Goal: Transaction & Acquisition: Book appointment/travel/reservation

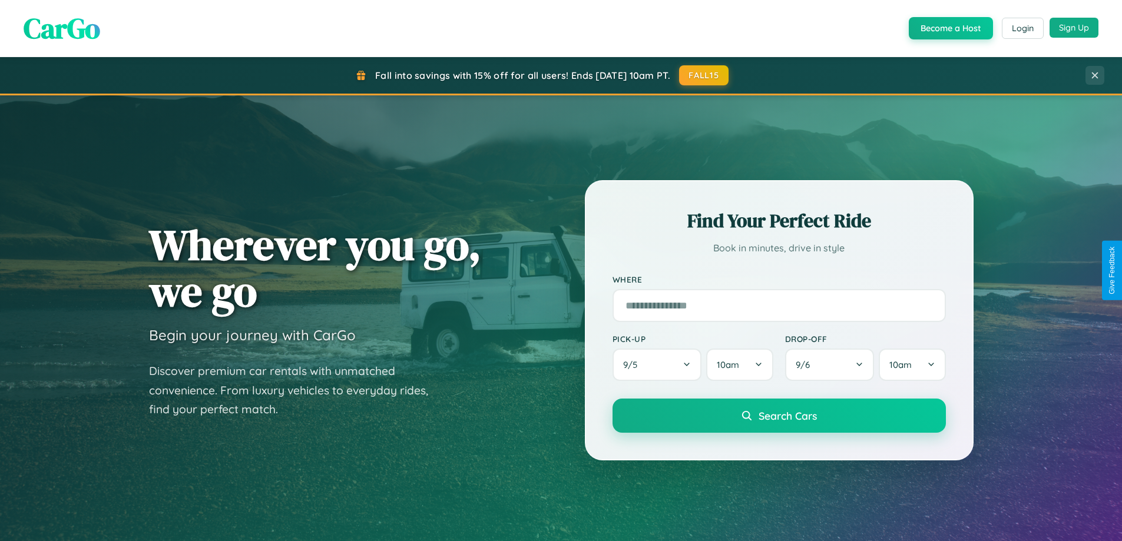
click at [1073, 28] on button "Sign Up" at bounding box center [1073, 28] width 49 height 20
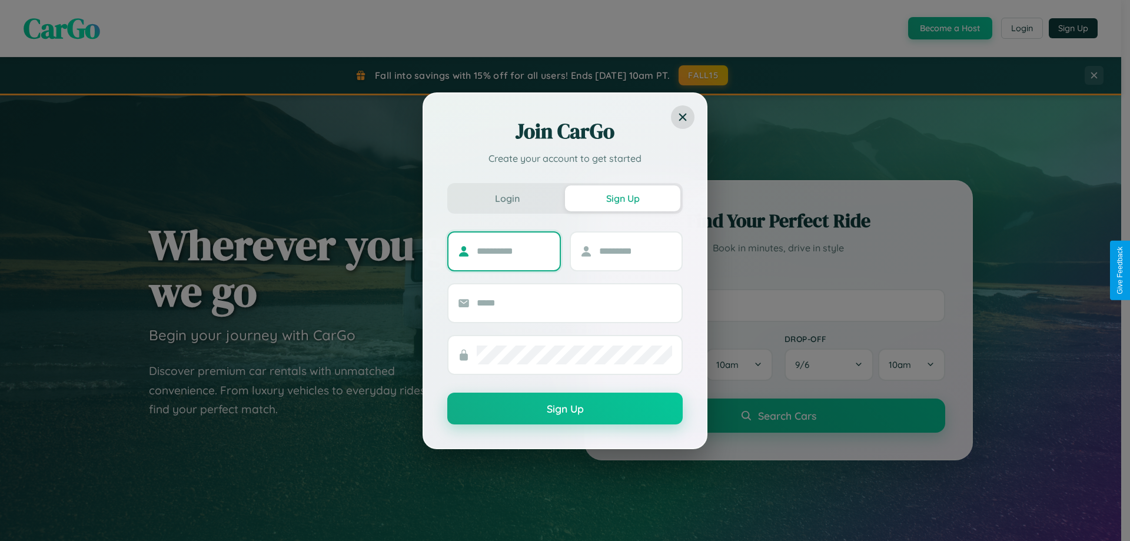
click at [513, 251] on input "text" at bounding box center [514, 251] width 74 height 19
type input "*********"
click at [635, 251] on input "text" at bounding box center [636, 251] width 74 height 19
type input "****"
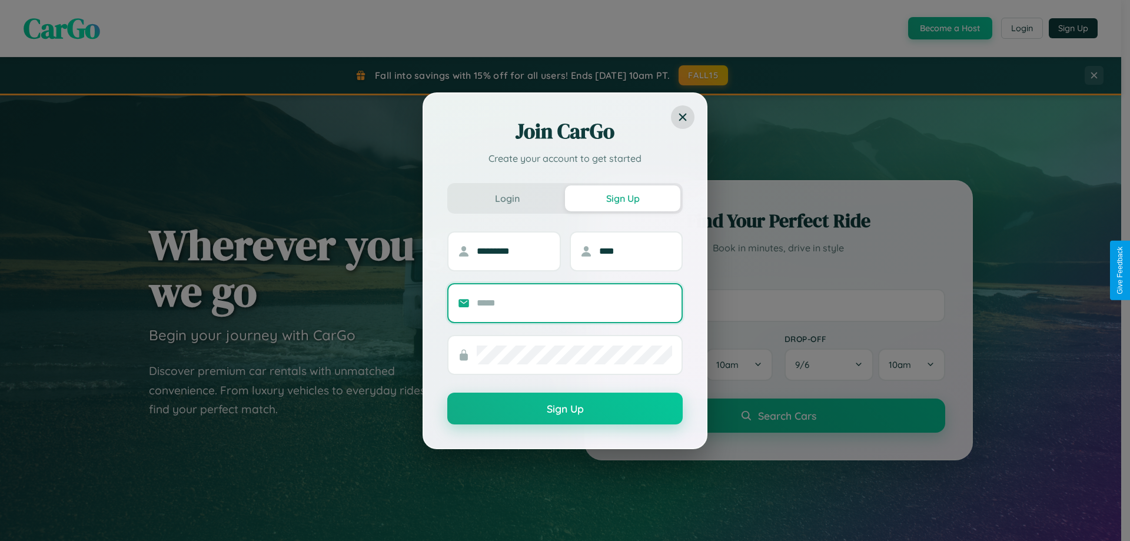
click at [575, 303] on input "text" at bounding box center [574, 303] width 195 height 19
type input "**********"
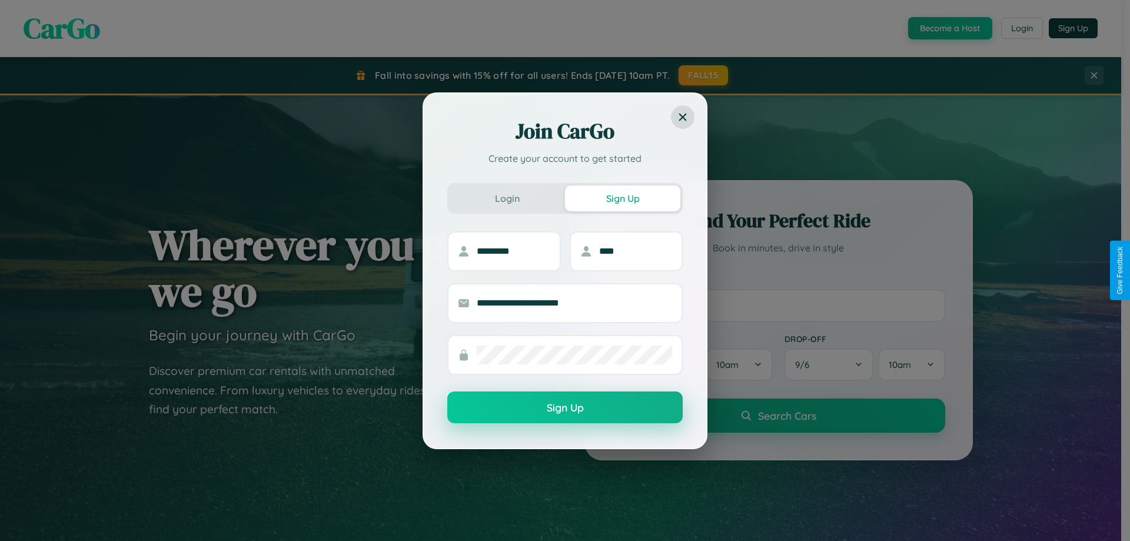
click at [565, 408] on button "Sign Up" at bounding box center [564, 408] width 235 height 32
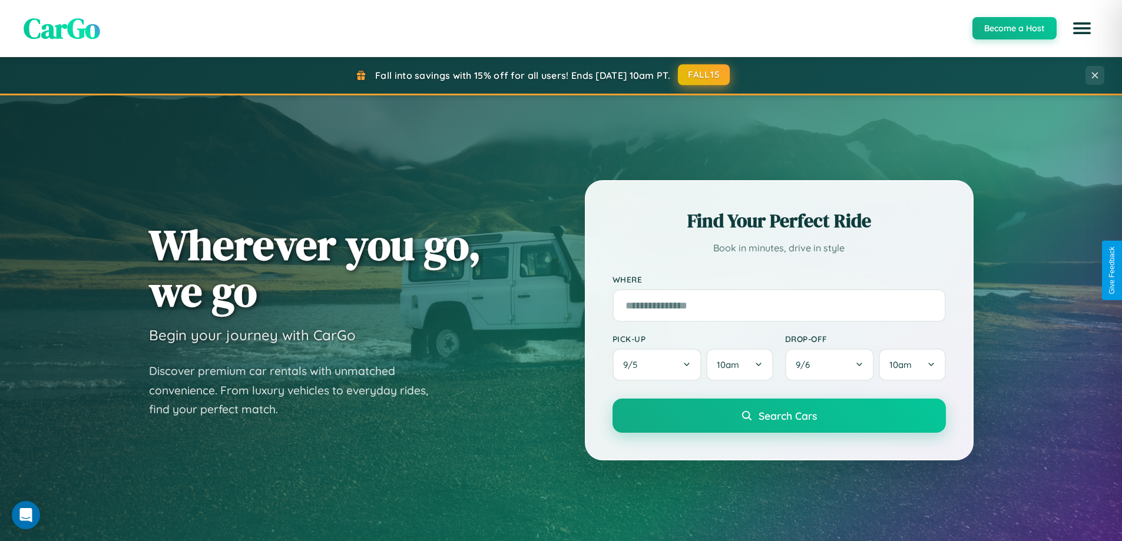
click at [704, 75] on button "FALL15" at bounding box center [704, 74] width 52 height 21
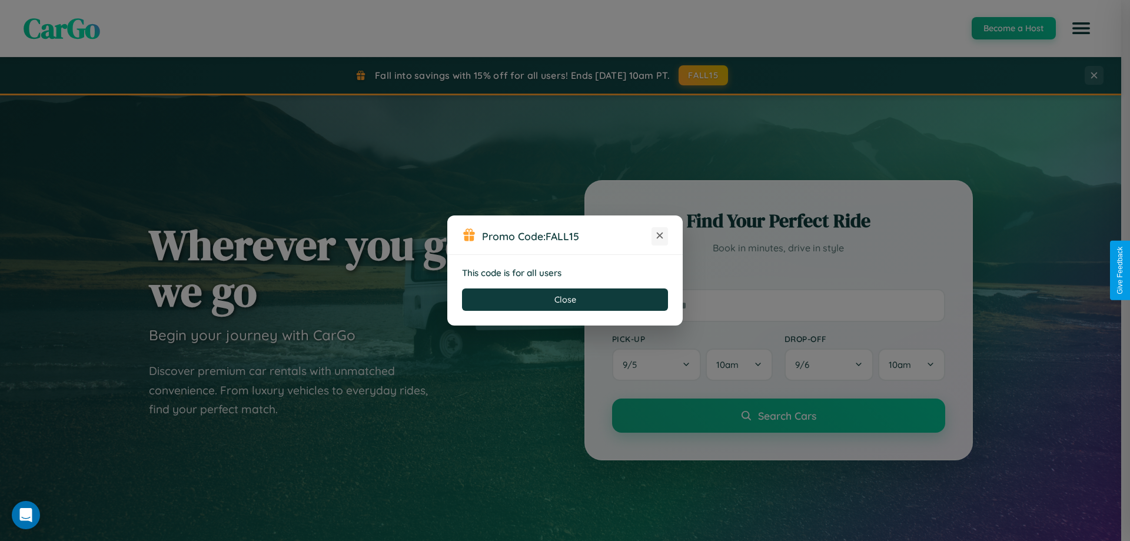
click at [660, 236] on icon at bounding box center [660, 236] width 12 height 12
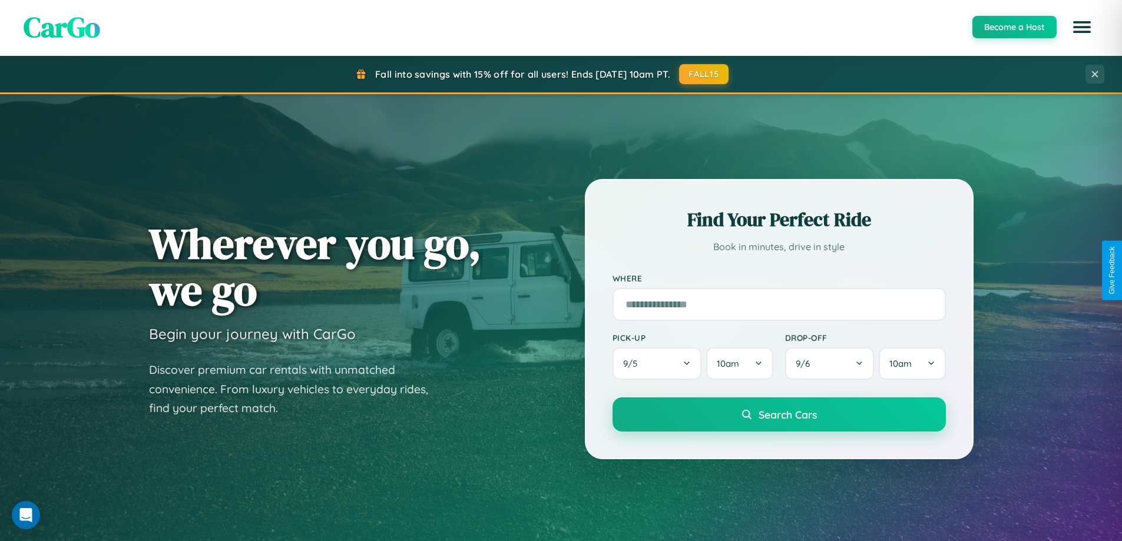
scroll to position [507, 0]
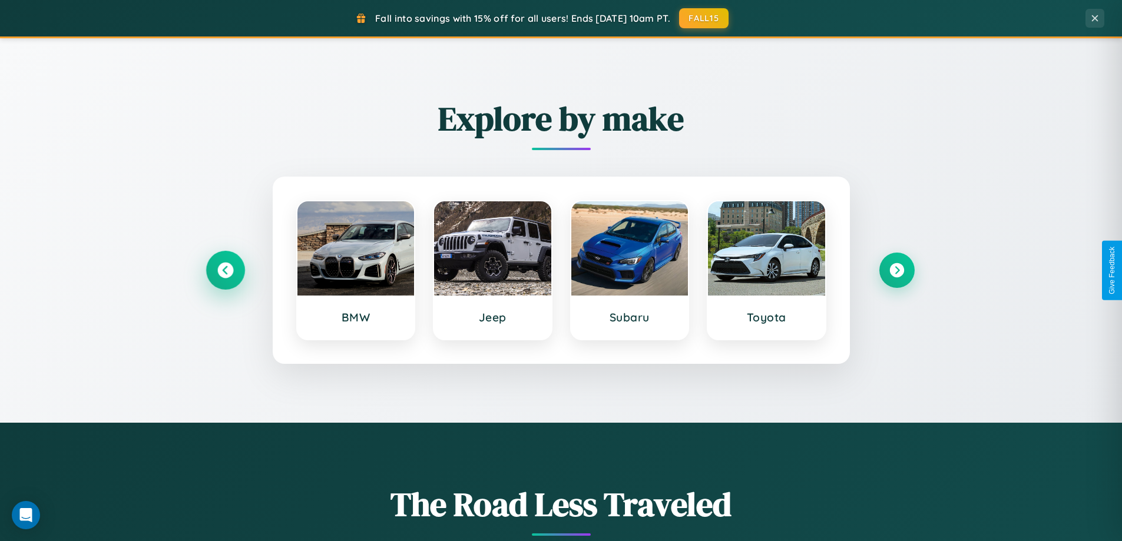
click at [225, 270] on icon at bounding box center [225, 271] width 16 height 16
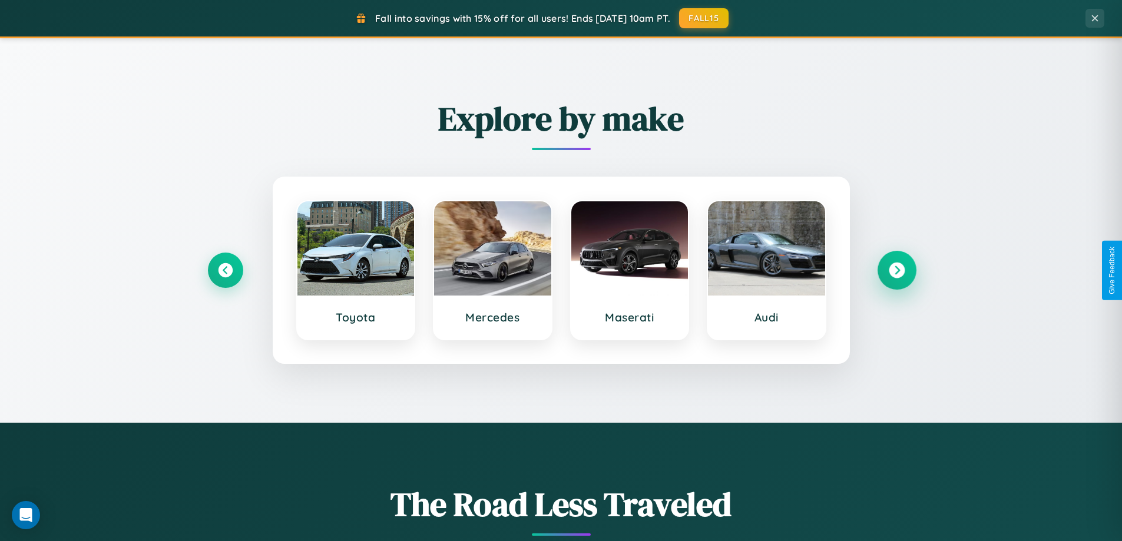
click at [896, 270] on icon at bounding box center [896, 271] width 16 height 16
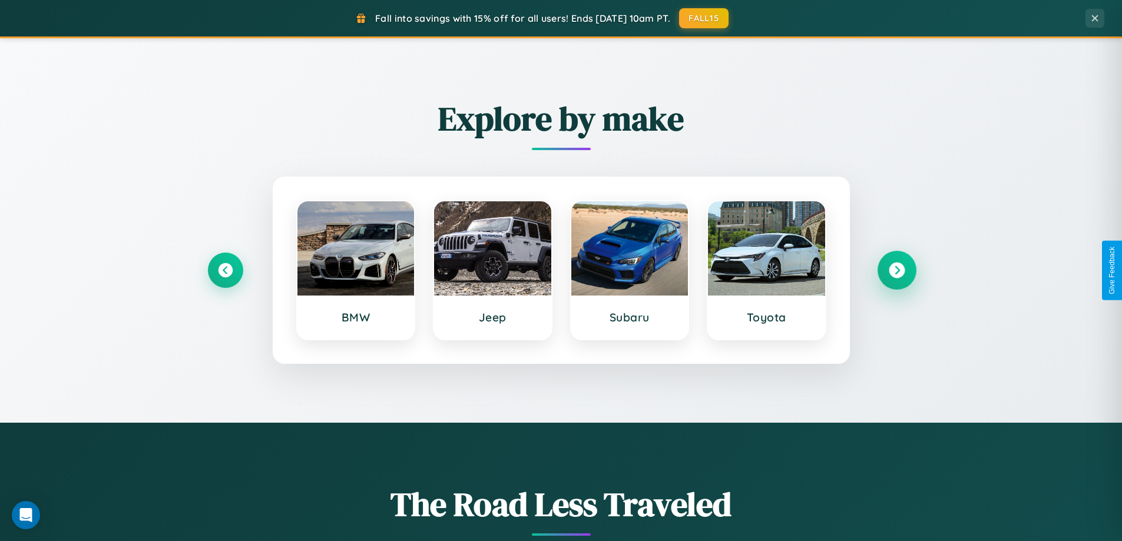
click at [896, 270] on icon at bounding box center [896, 271] width 16 height 16
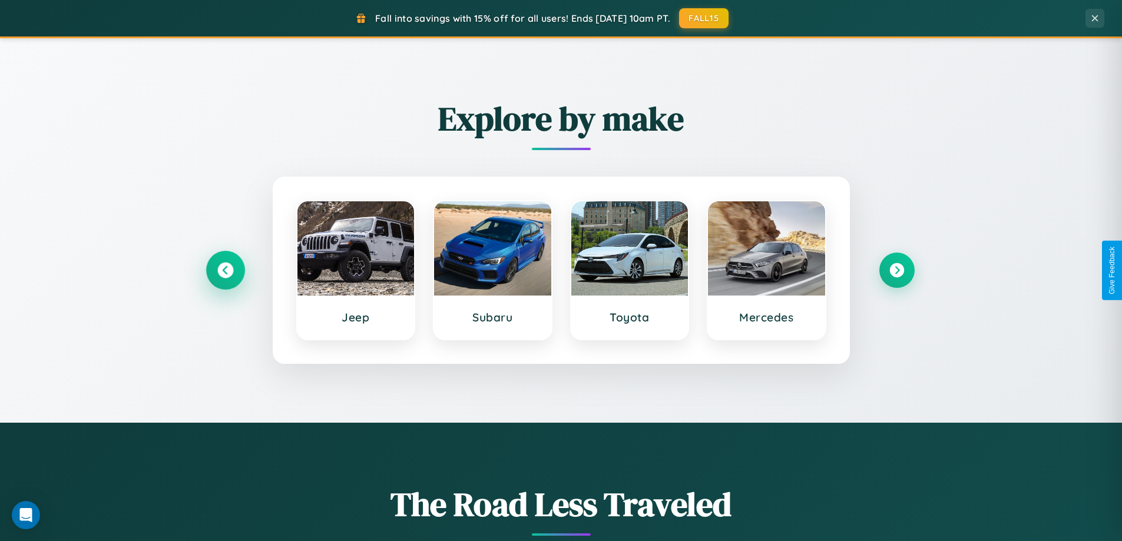
click at [225, 270] on icon at bounding box center [225, 271] width 16 height 16
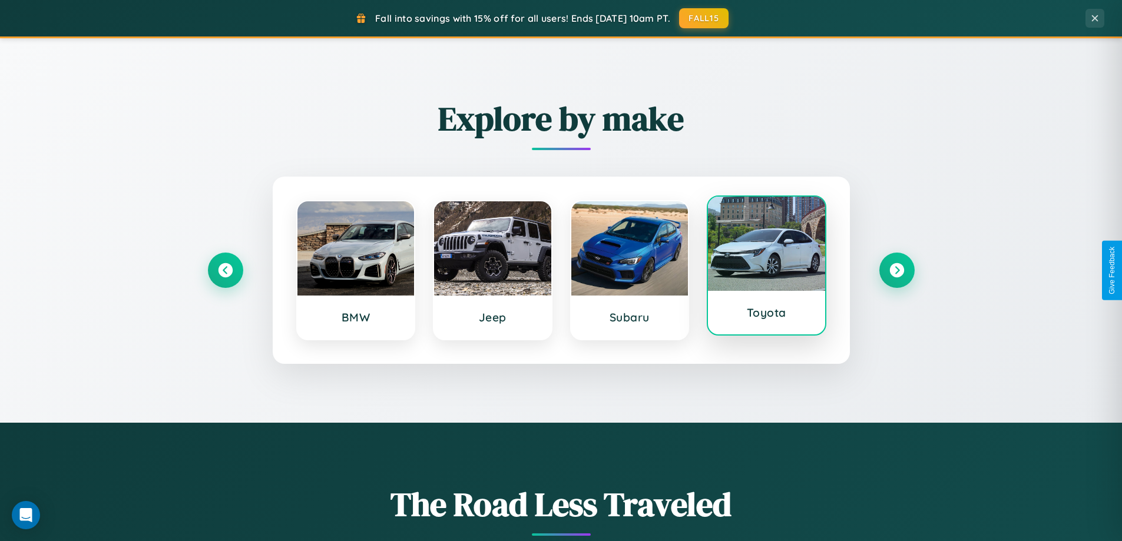
click at [766, 267] on div at bounding box center [766, 244] width 117 height 94
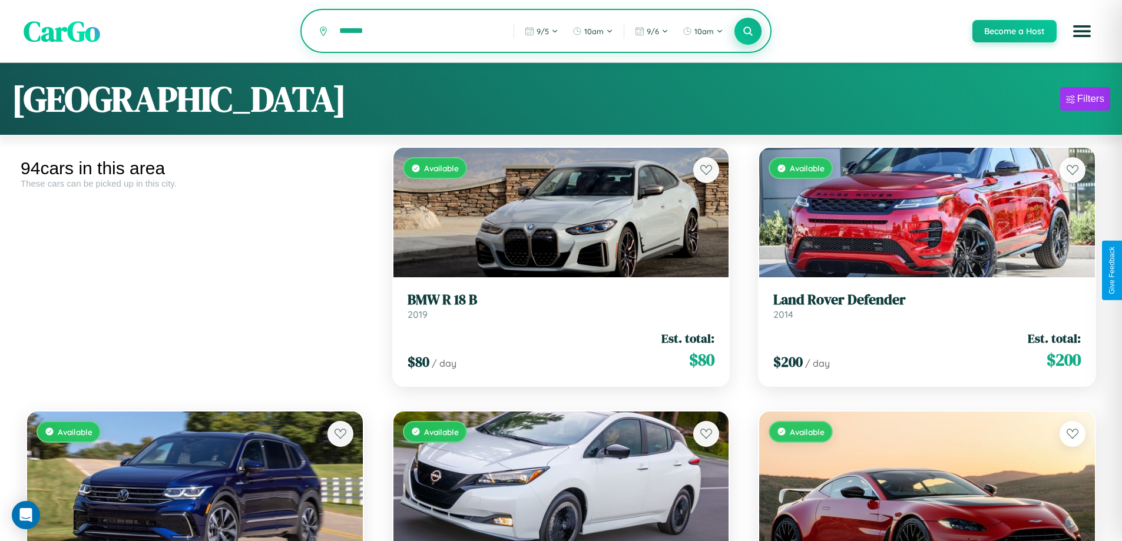
type input "*******"
click at [747, 32] on icon at bounding box center [747, 30] width 11 height 11
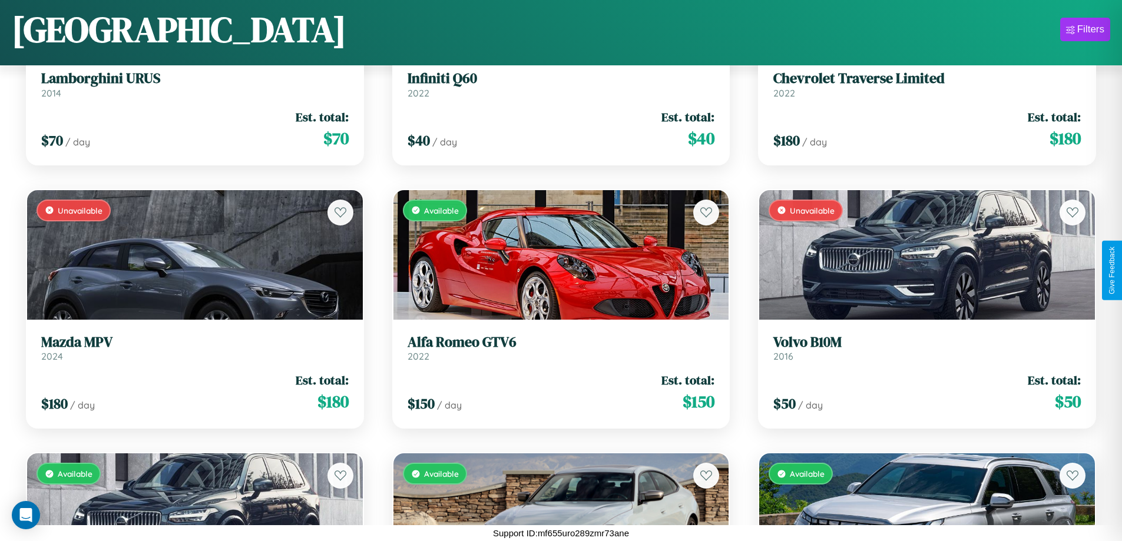
scroll to position [4911, 0]
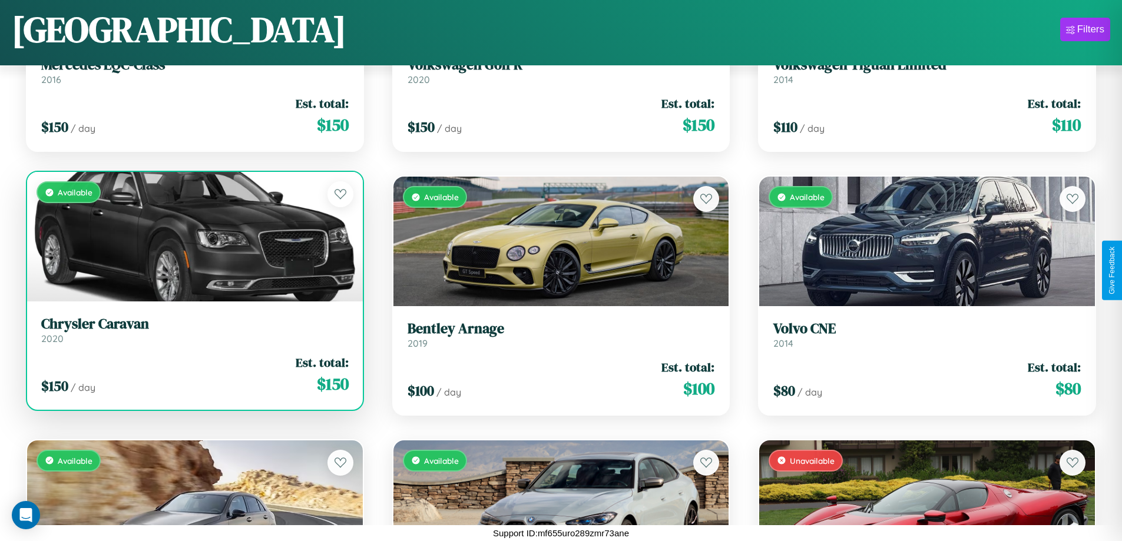
click at [193, 377] on div "$ 150 / day Est. total: $ 150" at bounding box center [194, 375] width 307 height 42
click at [193, 374] on div "$ 150 / day Est. total: $ 150" at bounding box center [194, 375] width 307 height 42
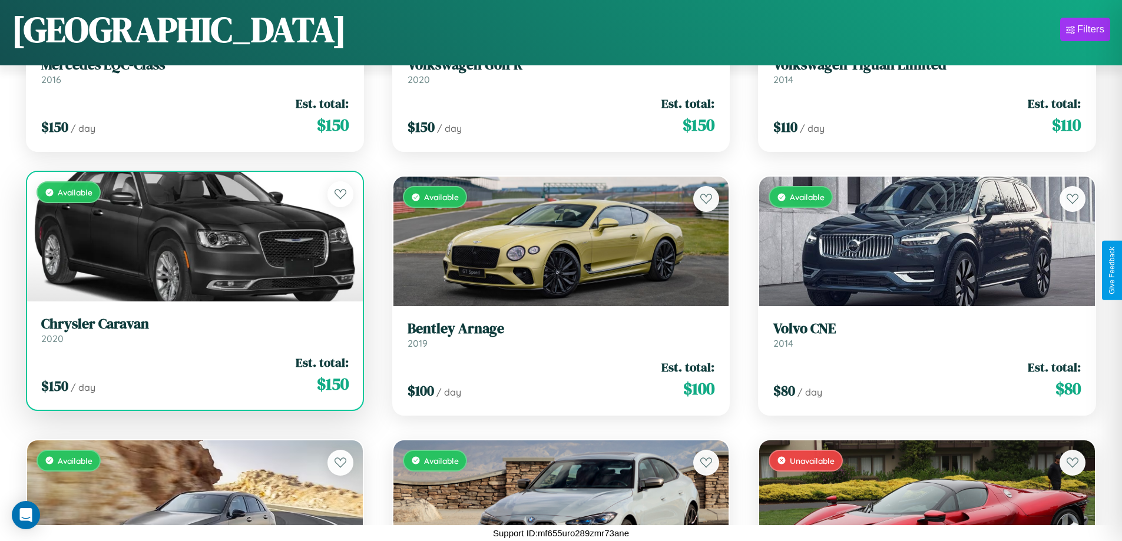
click at [193, 374] on div "$ 150 / day Est. total: $ 150" at bounding box center [194, 375] width 307 height 42
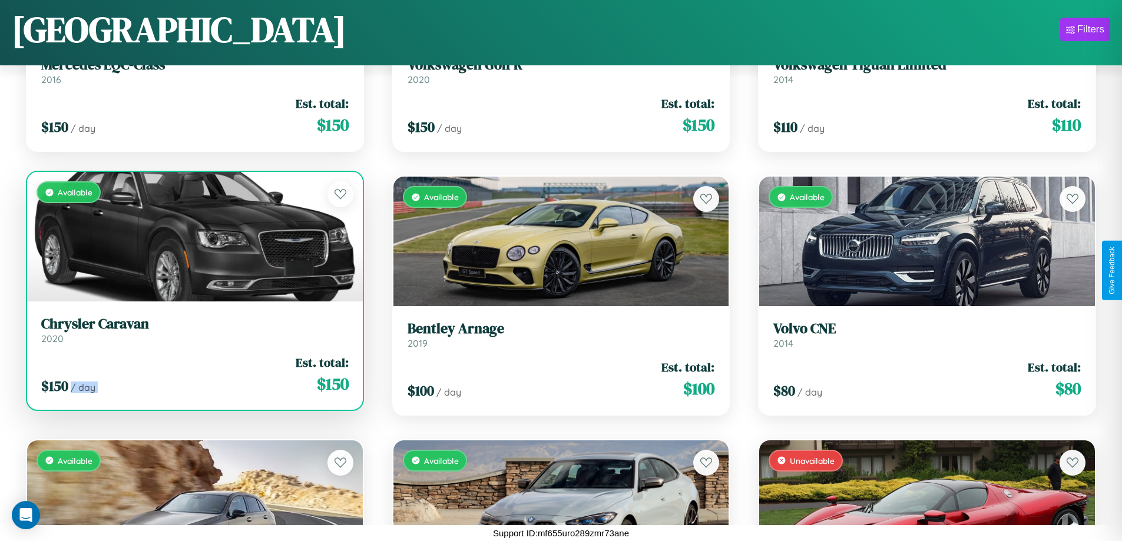
click at [193, 374] on div "$ 150 / day Est. total: $ 150" at bounding box center [194, 375] width 307 height 42
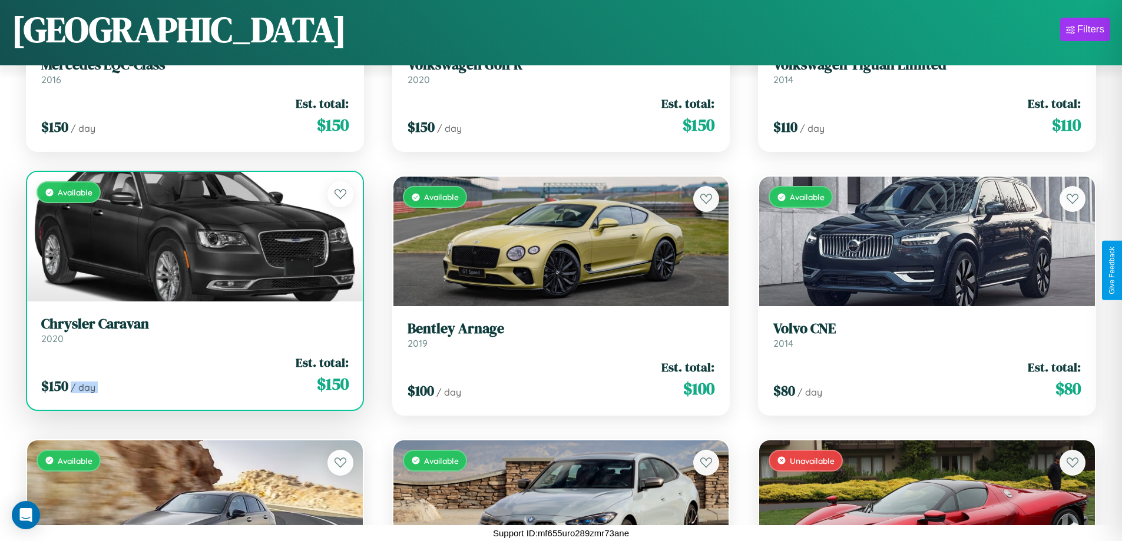
click at [193, 374] on div "$ 150 / day Est. total: $ 150" at bounding box center [194, 375] width 307 height 42
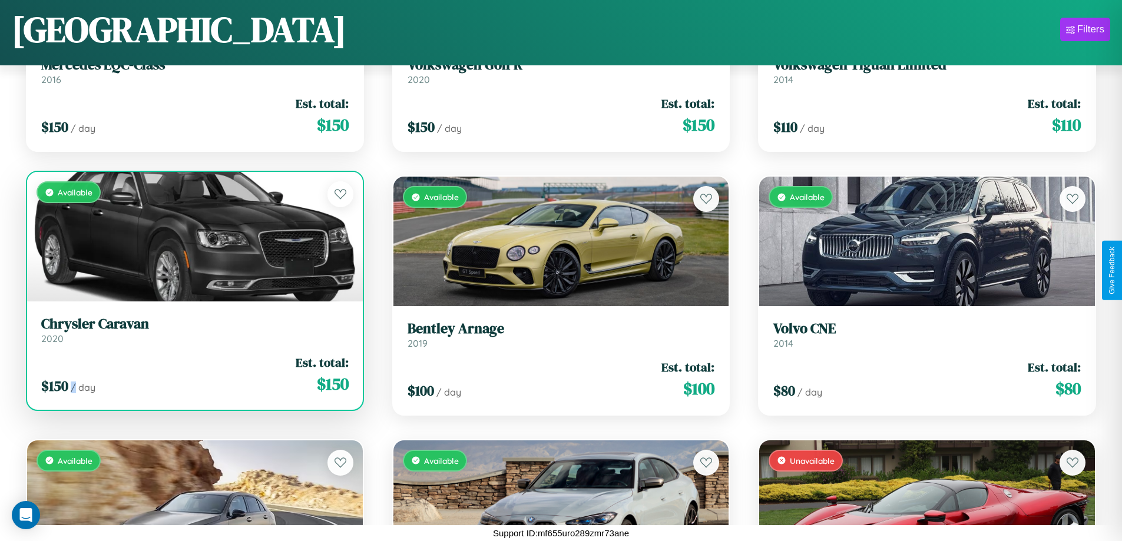
click at [193, 374] on div "$ 150 / day Est. total: $ 150" at bounding box center [194, 375] width 307 height 42
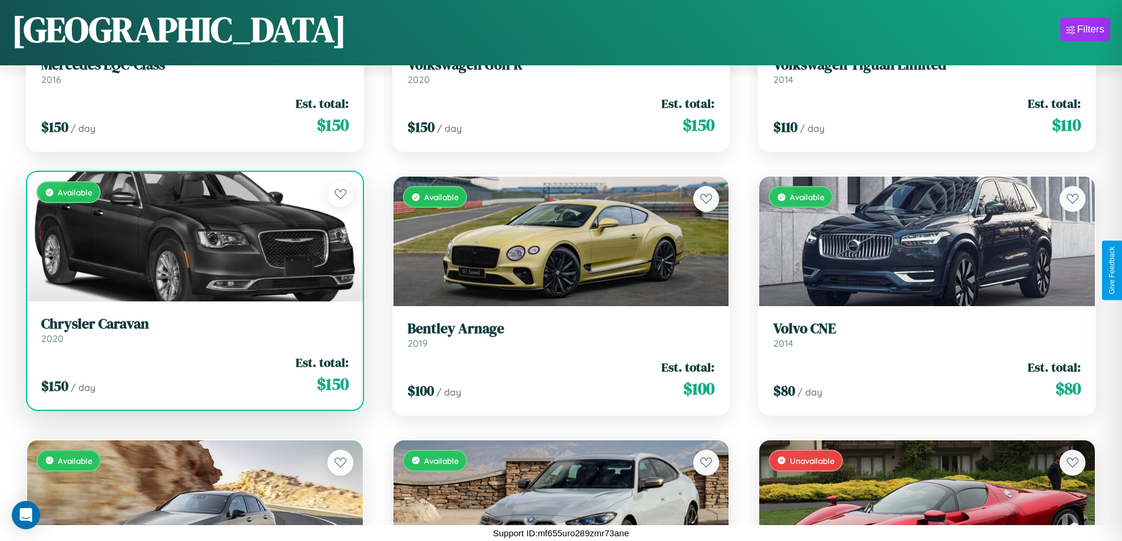
click at [193, 330] on h3 "Chrysler Caravan" at bounding box center [194, 324] width 307 height 17
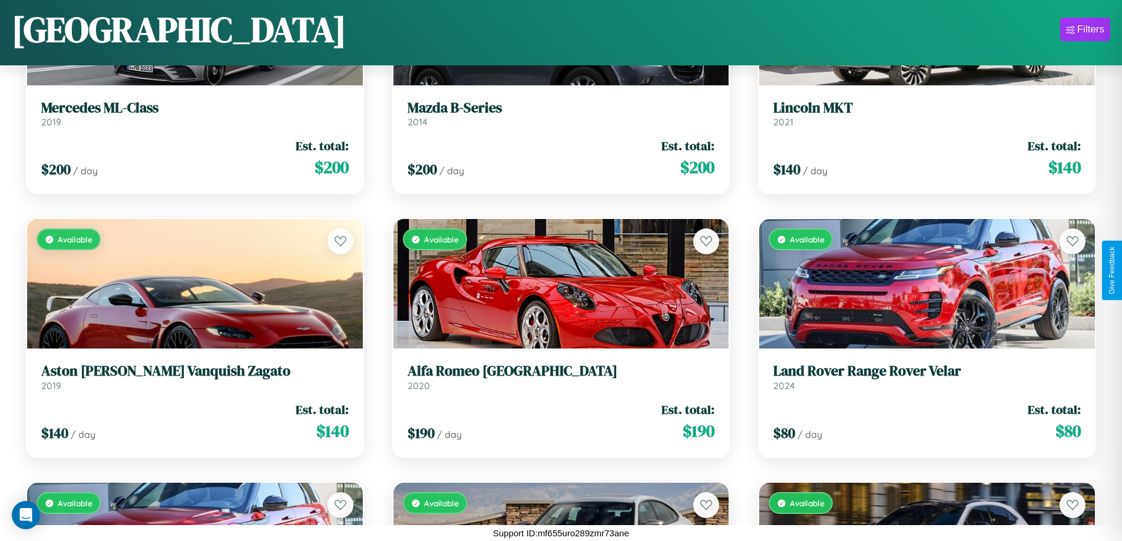
scroll to position [5966, 0]
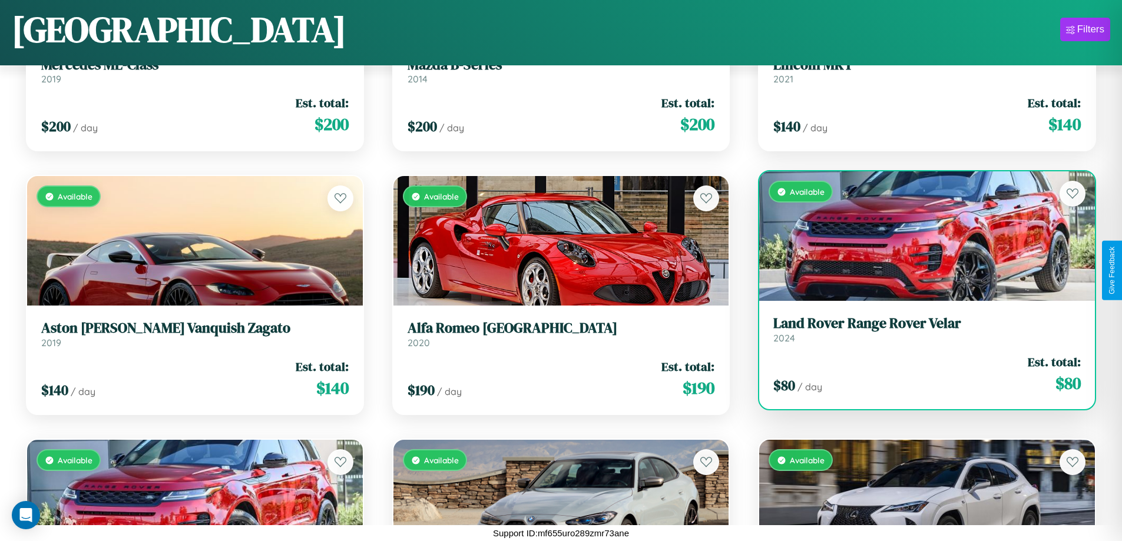
click at [919, 334] on link "Land Rover Range Rover Velar 2024" at bounding box center [926, 329] width 307 height 29
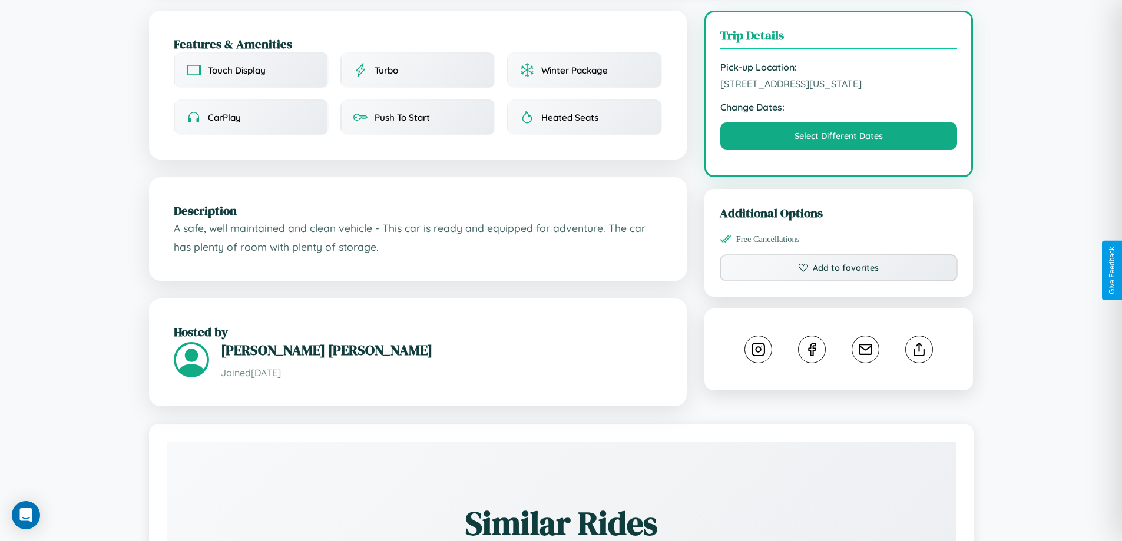
scroll to position [685, 0]
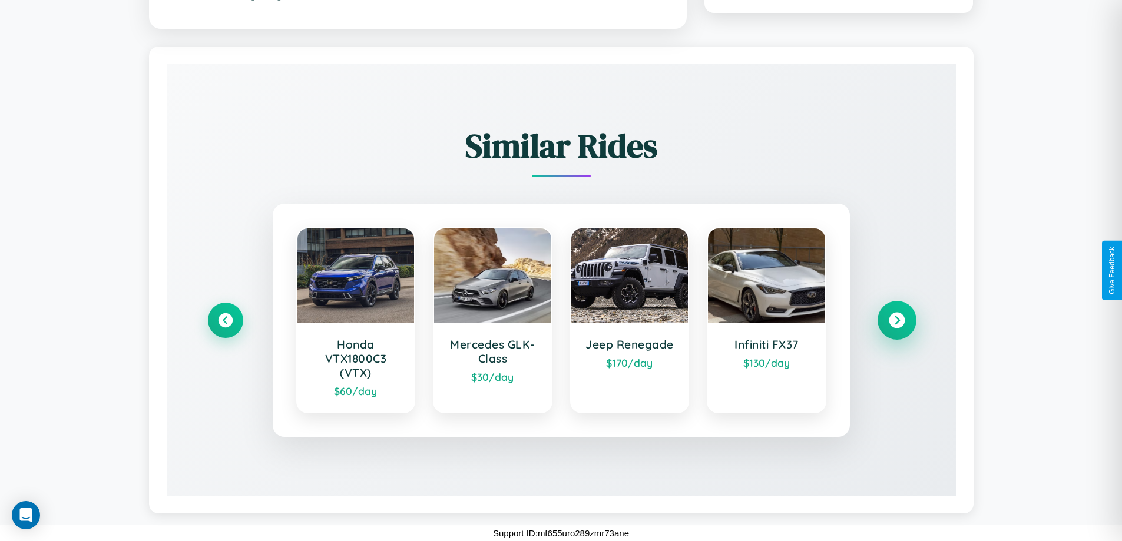
click at [896, 320] on icon at bounding box center [896, 321] width 16 height 16
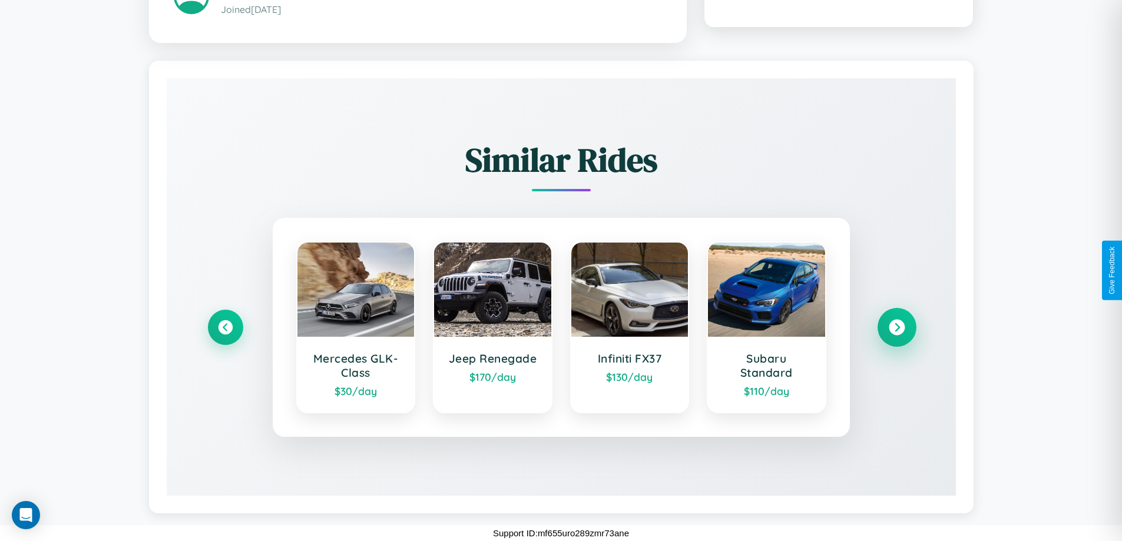
scroll to position [671, 0]
click at [896, 327] on icon at bounding box center [896, 328] width 16 height 16
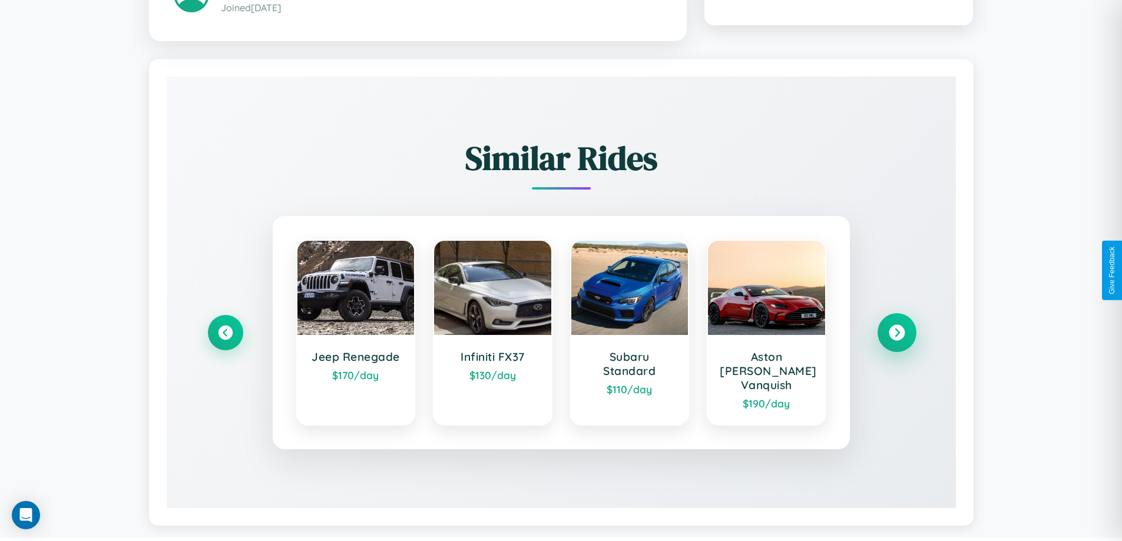
click at [896, 327] on icon at bounding box center [896, 333] width 16 height 16
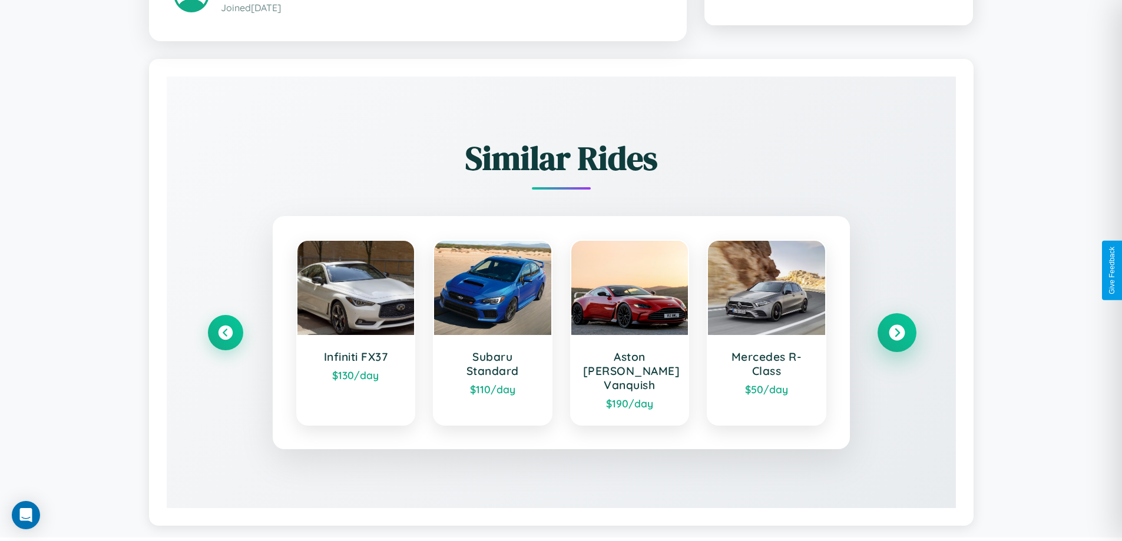
click at [896, 327] on icon at bounding box center [896, 333] width 16 height 16
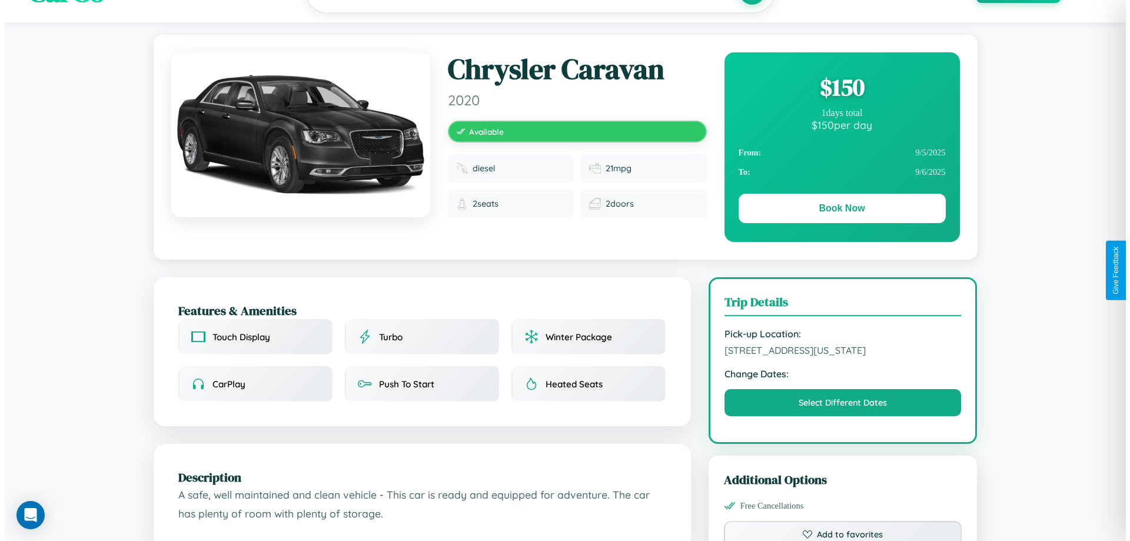
scroll to position [0, 0]
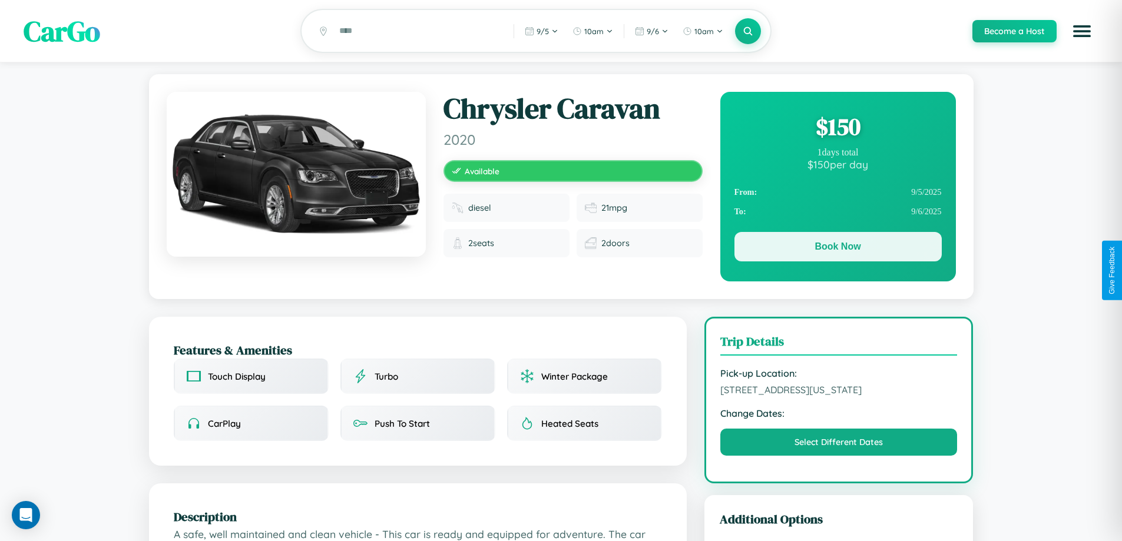
click at [837, 248] on button "Book Now" at bounding box center [837, 246] width 207 height 29
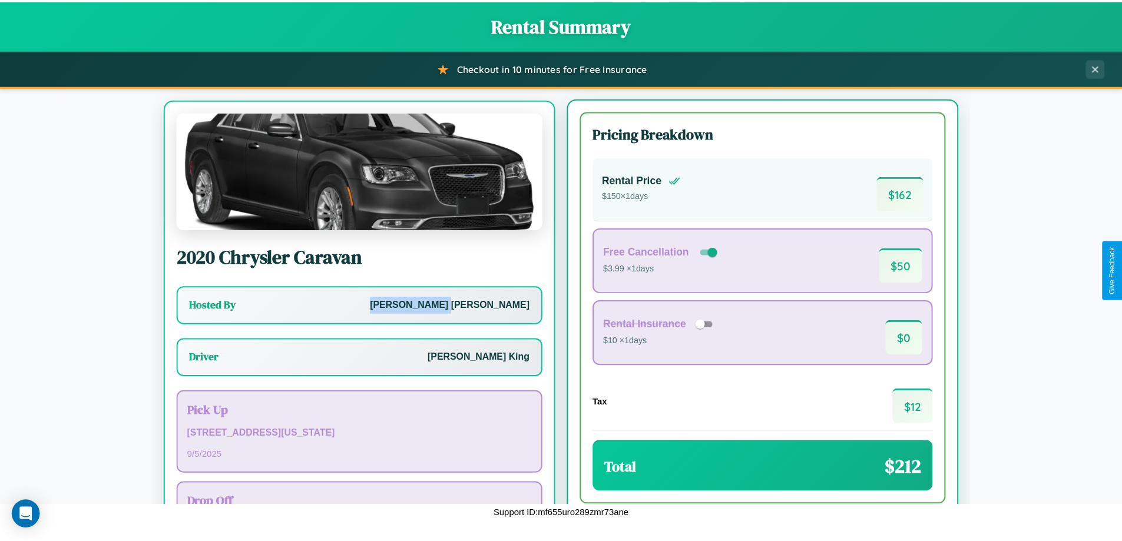
scroll to position [55, 0]
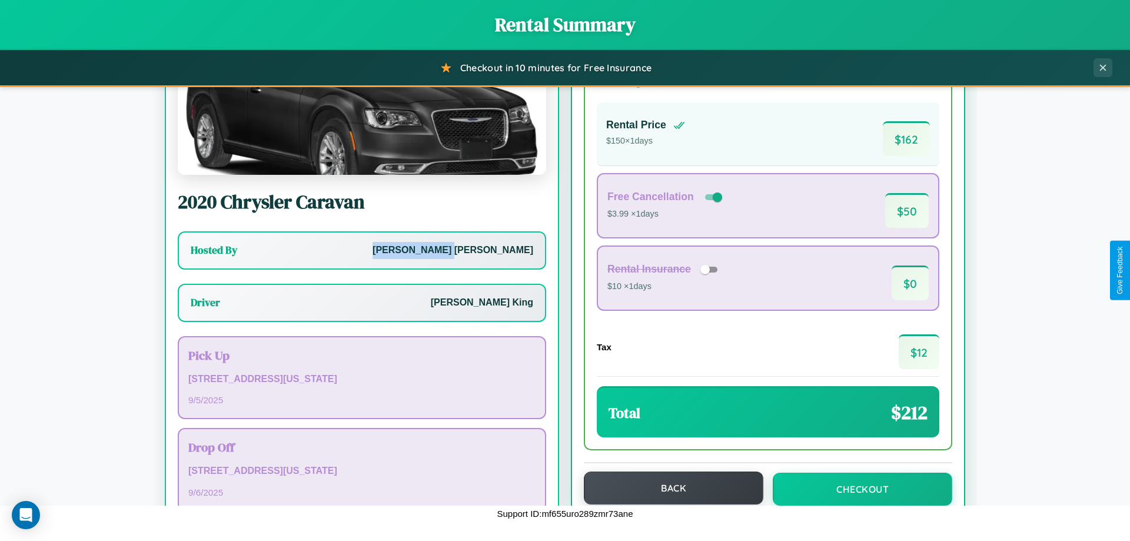
click at [668, 488] on button "Back" at bounding box center [674, 488] width 180 height 33
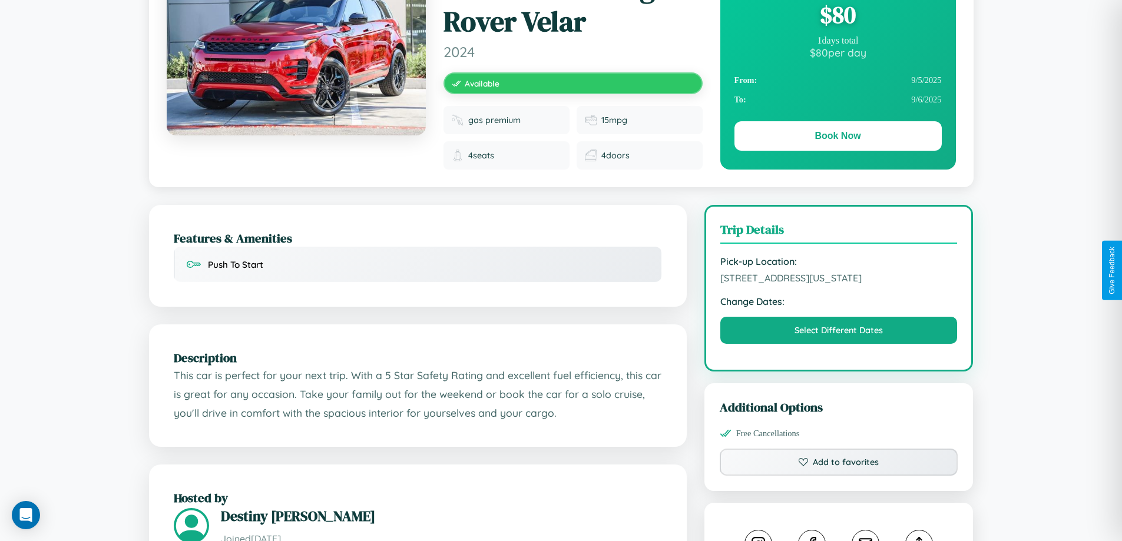
scroll to position [315, 0]
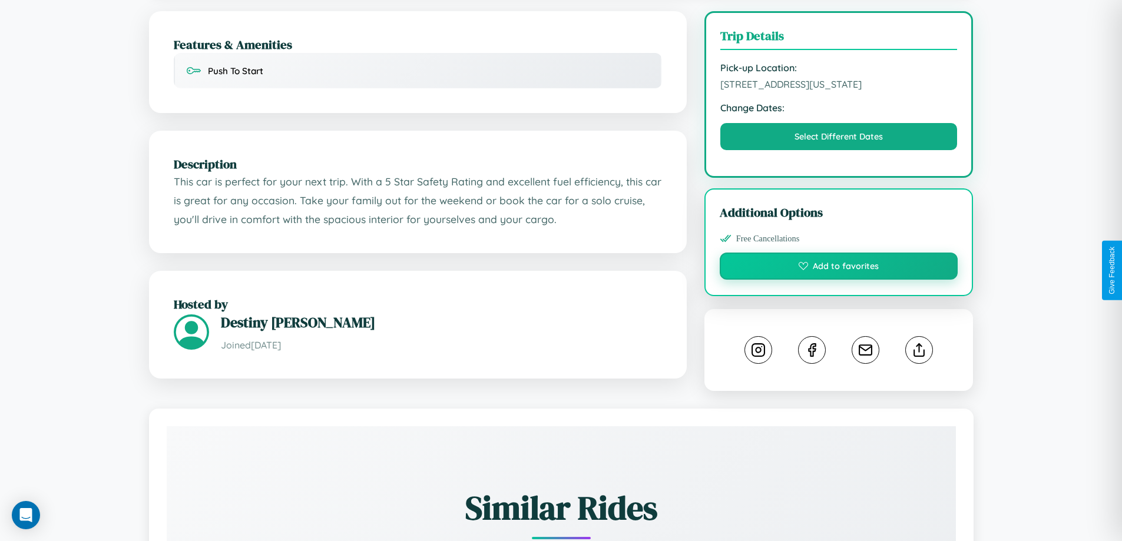
click at [838, 268] on button "Add to favorites" at bounding box center [838, 266] width 238 height 27
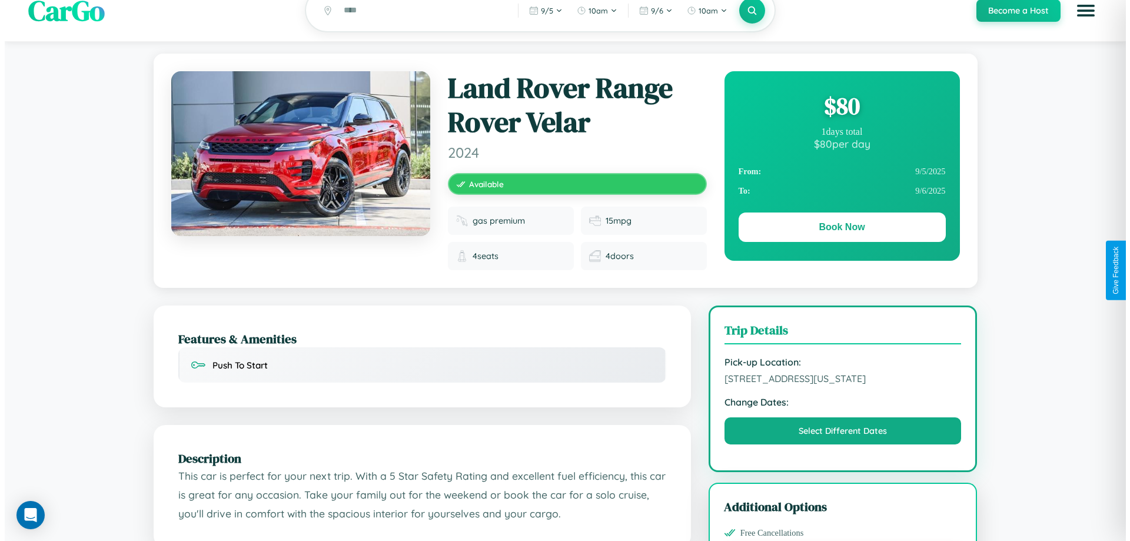
scroll to position [0, 0]
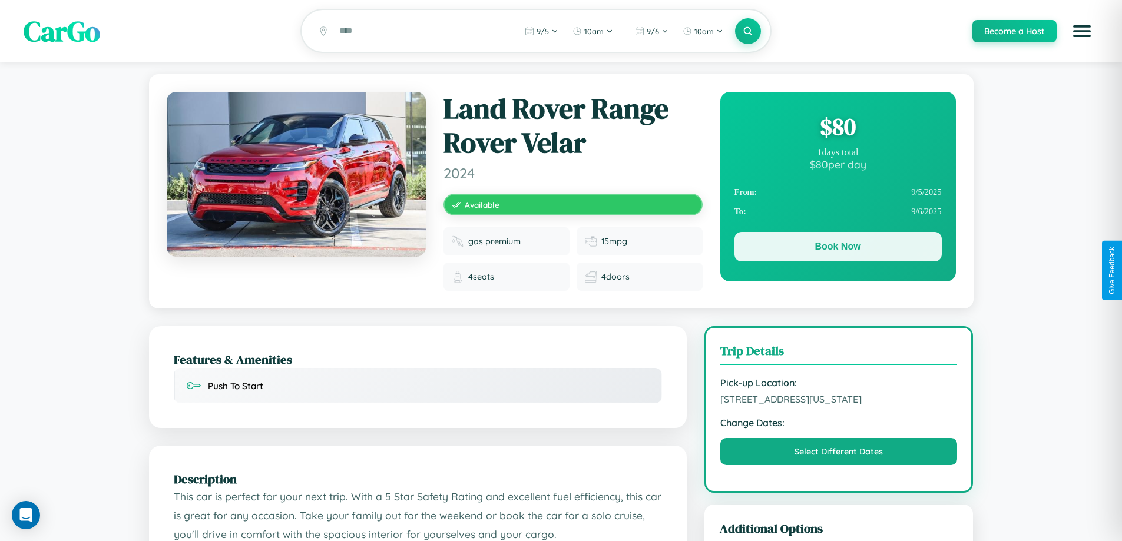
click at [837, 248] on button "Book Now" at bounding box center [837, 246] width 207 height 29
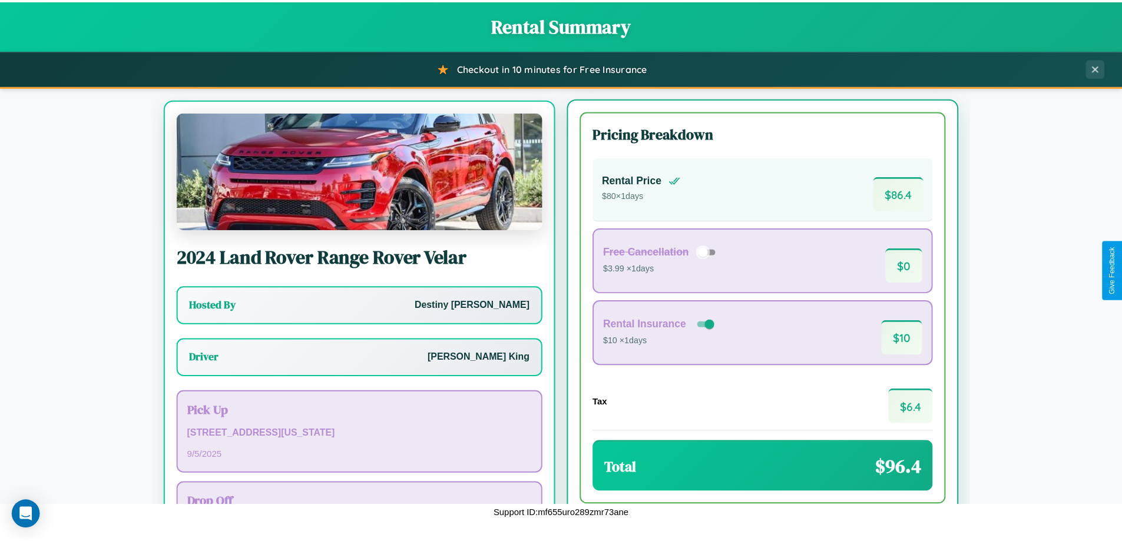
scroll to position [55, 0]
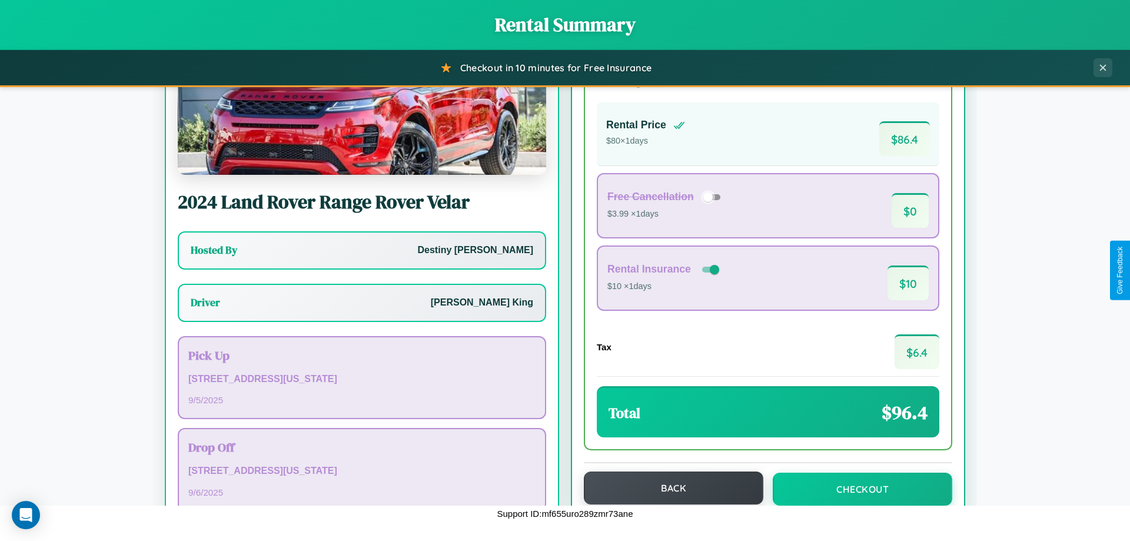
click at [668, 488] on button "Back" at bounding box center [674, 488] width 180 height 33
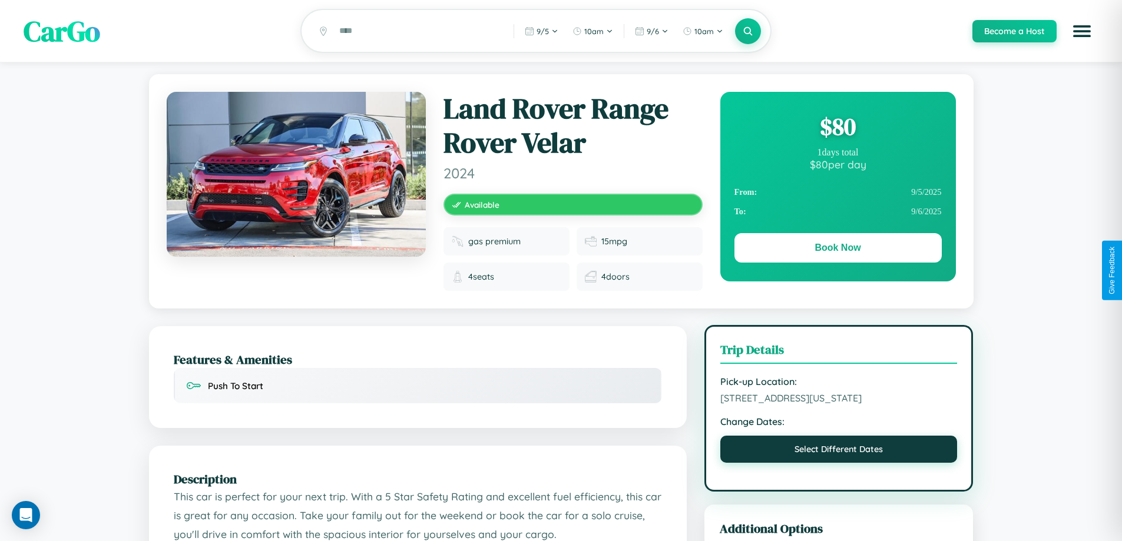
click at [838, 451] on button "Select Different Dates" at bounding box center [838, 449] width 237 height 27
select select "*"
select select "****"
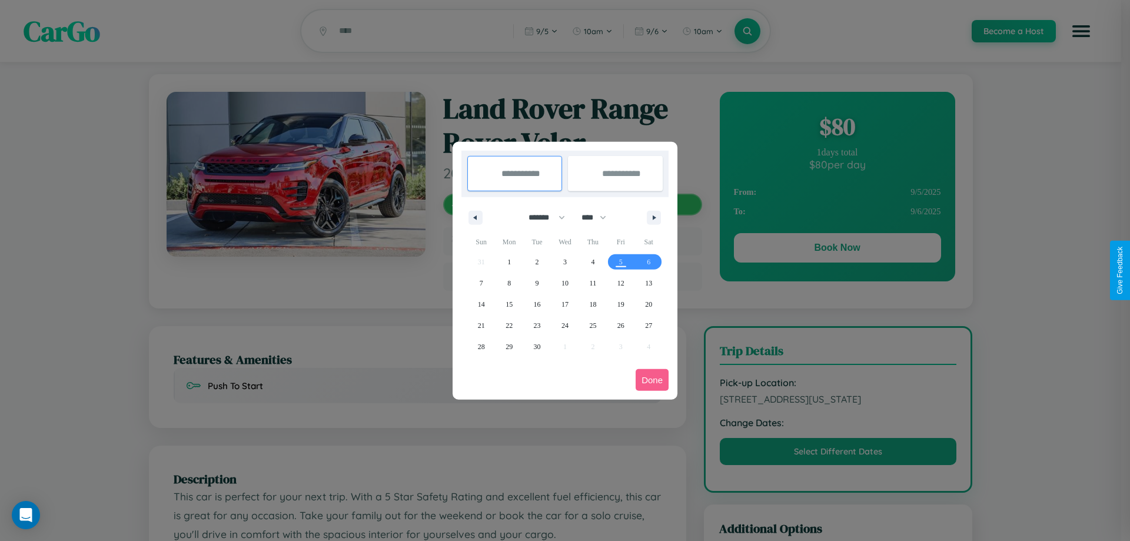
drag, startPoint x: 542, startPoint y: 217, endPoint x: 565, endPoint y: 236, distance: 30.2
click at [542, 217] on select "******* ******** ***** ***** *** **** **** ****** ********* ******* ******** **…" at bounding box center [545, 217] width 50 height 19
select select "*"
click at [599, 217] on select "**** **** **** **** **** **** **** **** **** **** **** **** **** **** **** ****…" at bounding box center [593, 217] width 35 height 19
select select "****"
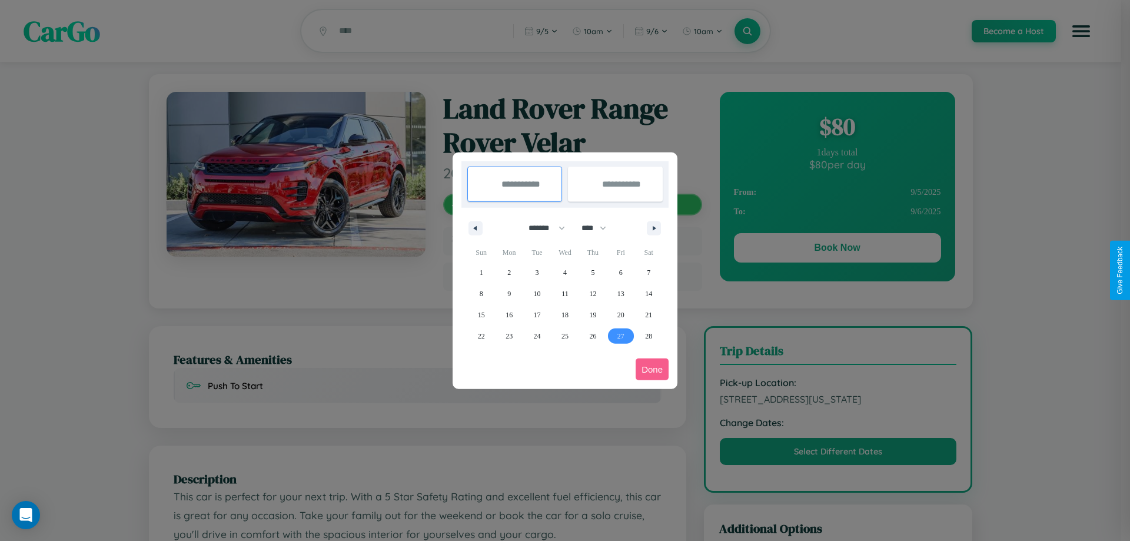
click at [621, 336] on span "27" at bounding box center [621, 336] width 7 height 21
type input "**********"
click at [654, 228] on icon "button" at bounding box center [656, 228] width 6 height 5
select select "*"
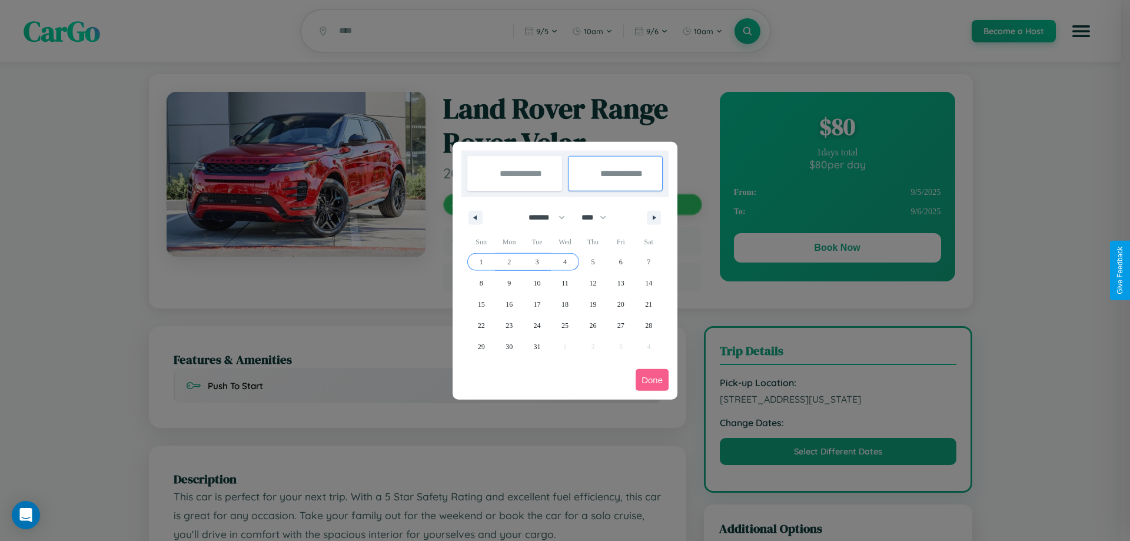
click at [565, 261] on span "4" at bounding box center [565, 261] width 4 height 21
type input "**********"
select select "*"
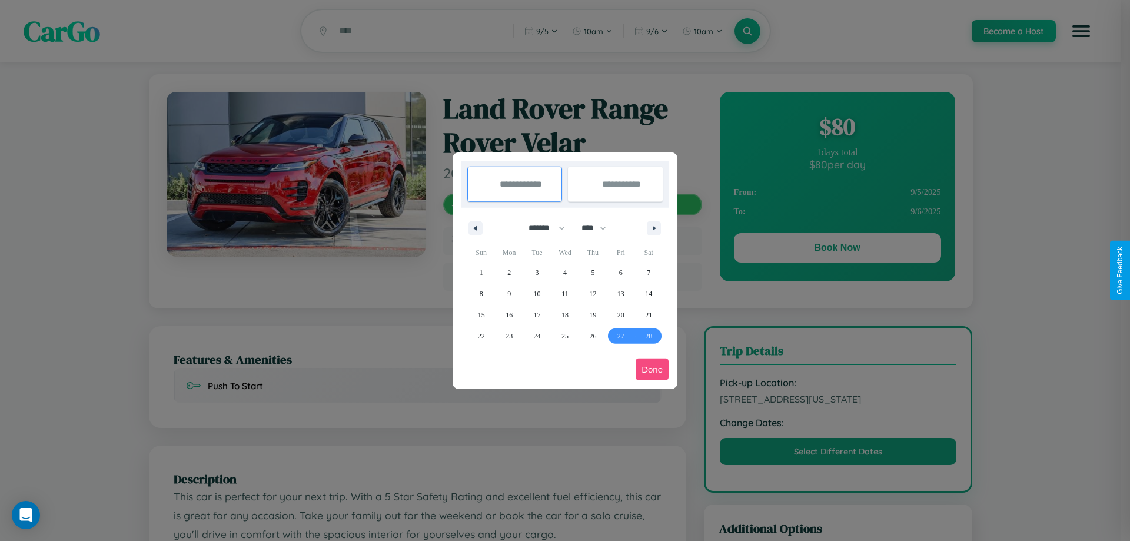
click at [652, 369] on button "Done" at bounding box center [652, 370] width 33 height 22
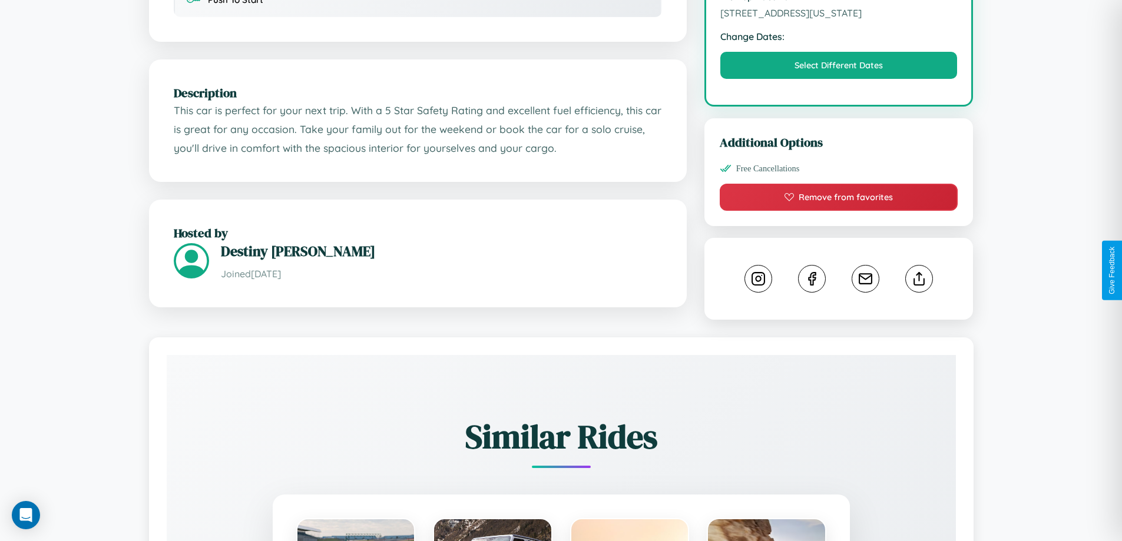
scroll to position [396, 0]
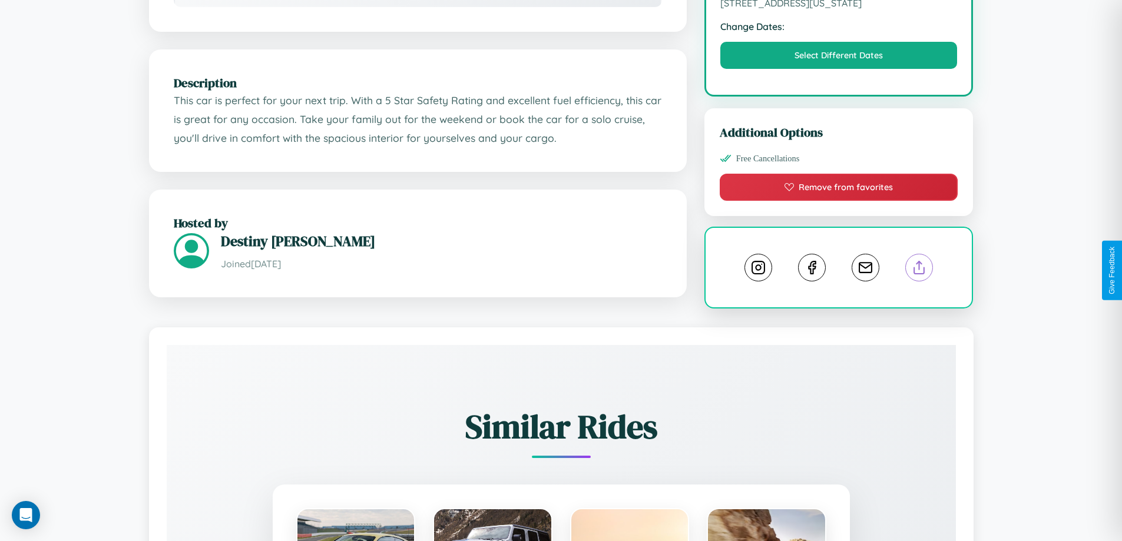
click at [919, 270] on line at bounding box center [919, 265] width 0 height 8
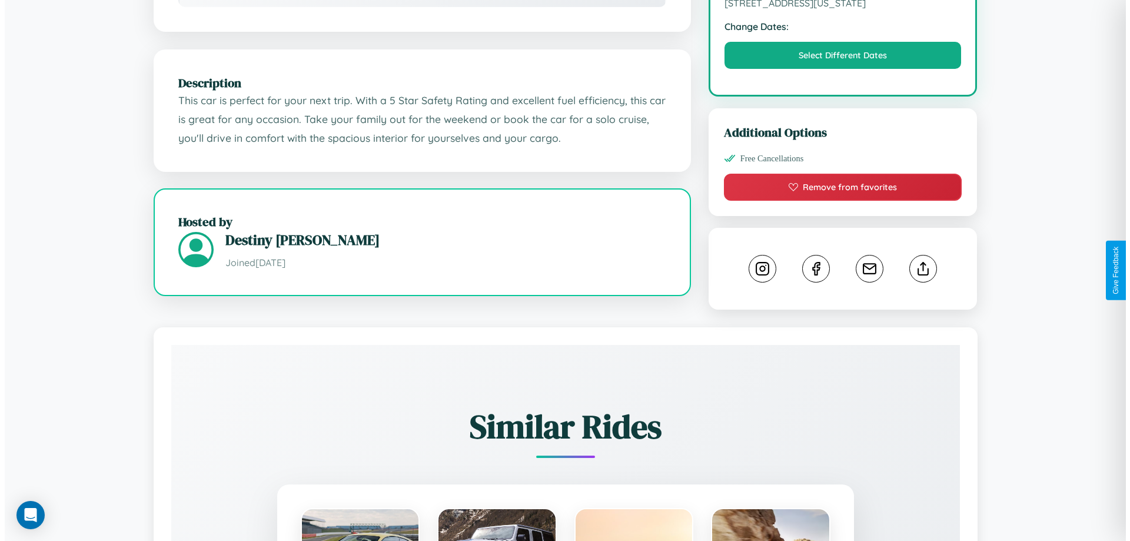
scroll to position [315, 0]
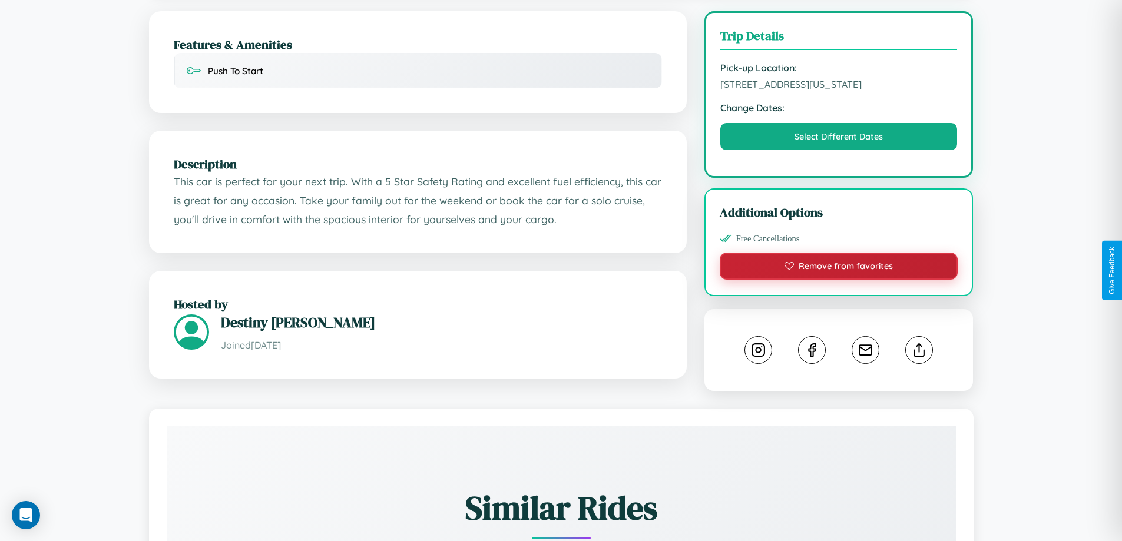
click at [838, 268] on button "Remove from favorites" at bounding box center [838, 266] width 238 height 27
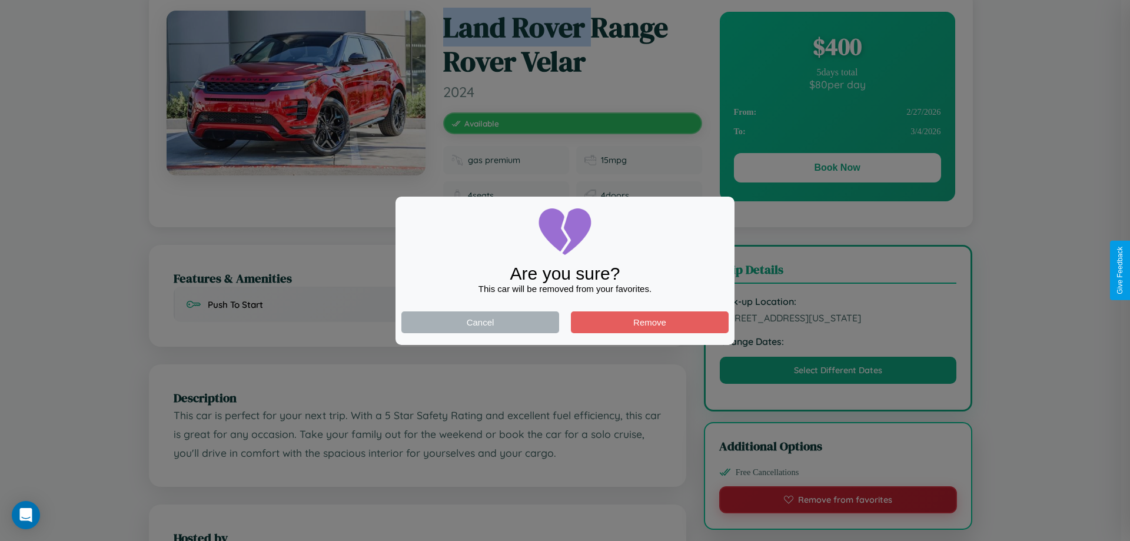
scroll to position [0, 0]
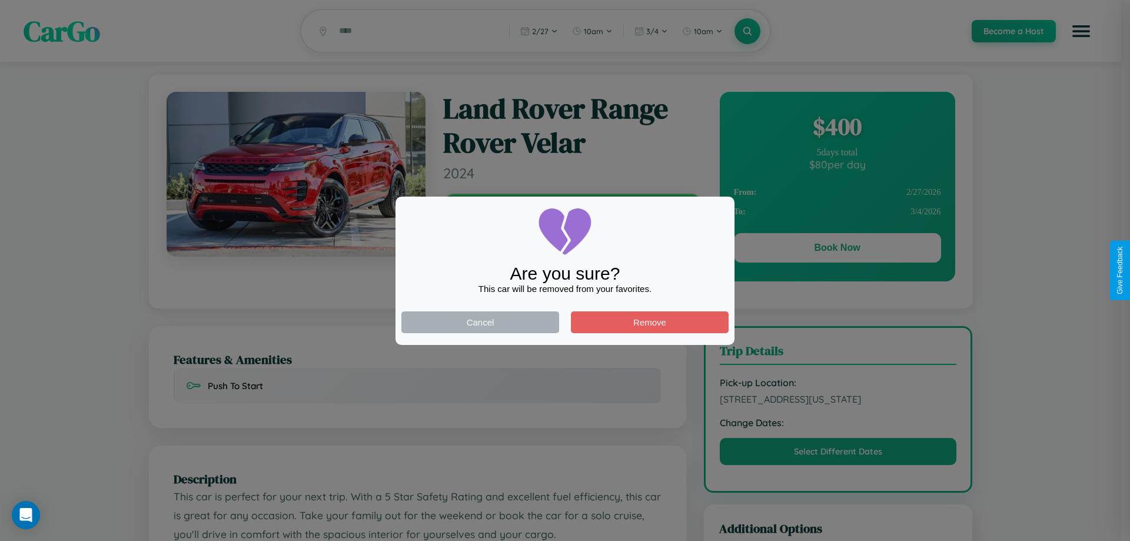
click at [837, 250] on div at bounding box center [565, 270] width 1130 height 541
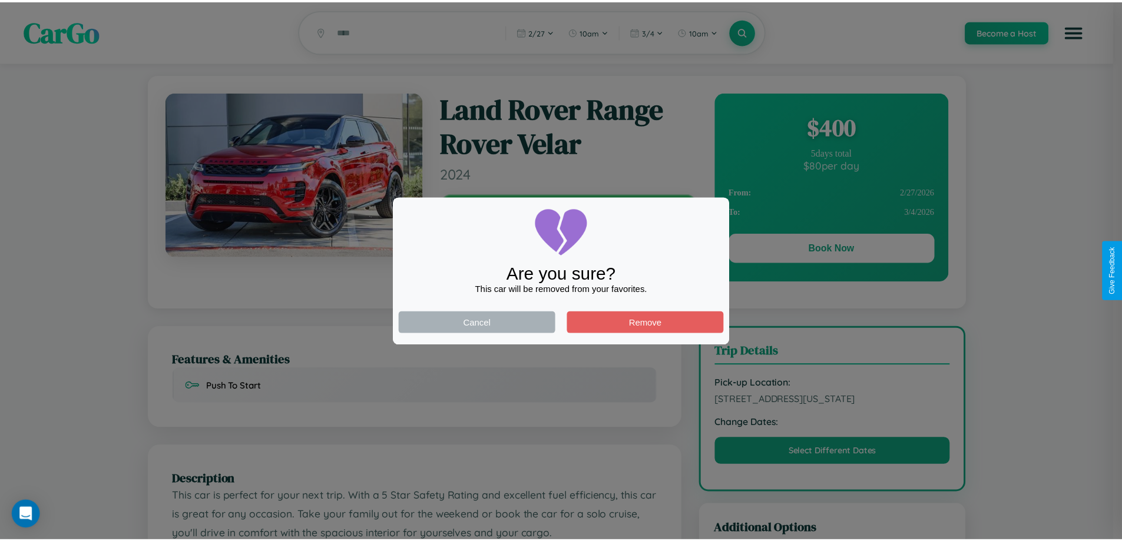
scroll to position [315, 0]
